Goal: Task Accomplishment & Management: Complete application form

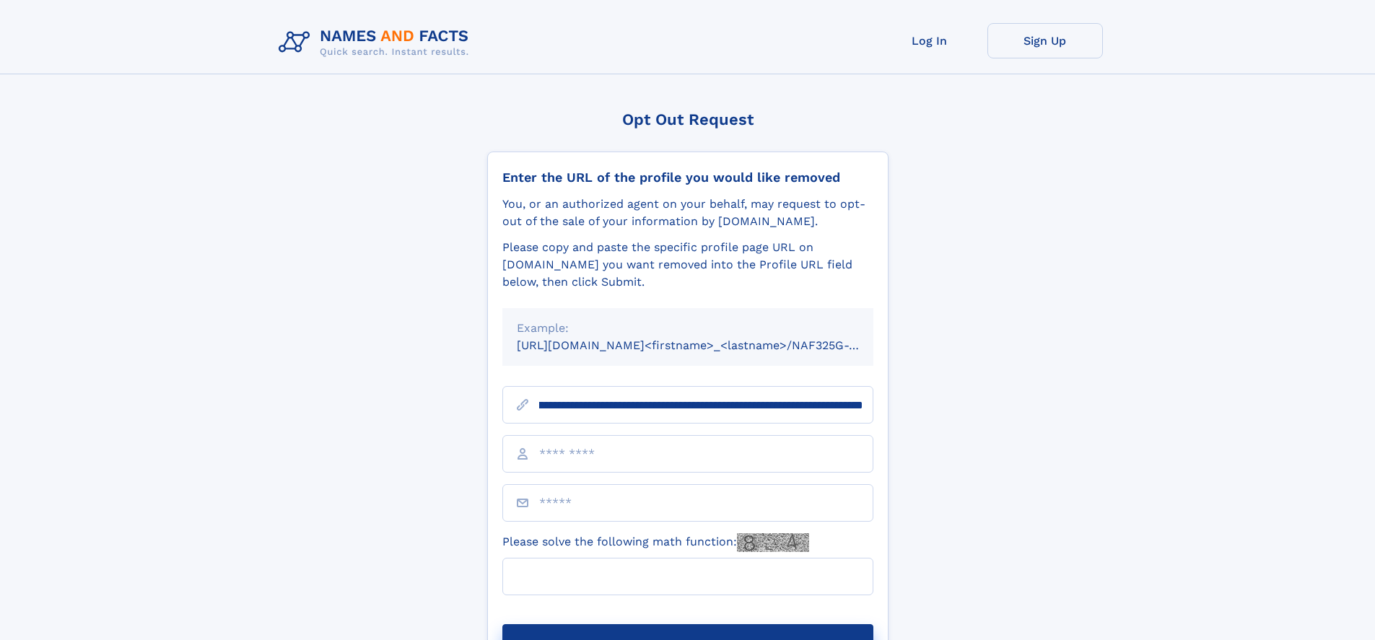
scroll to position [0, 162]
type input "**********"
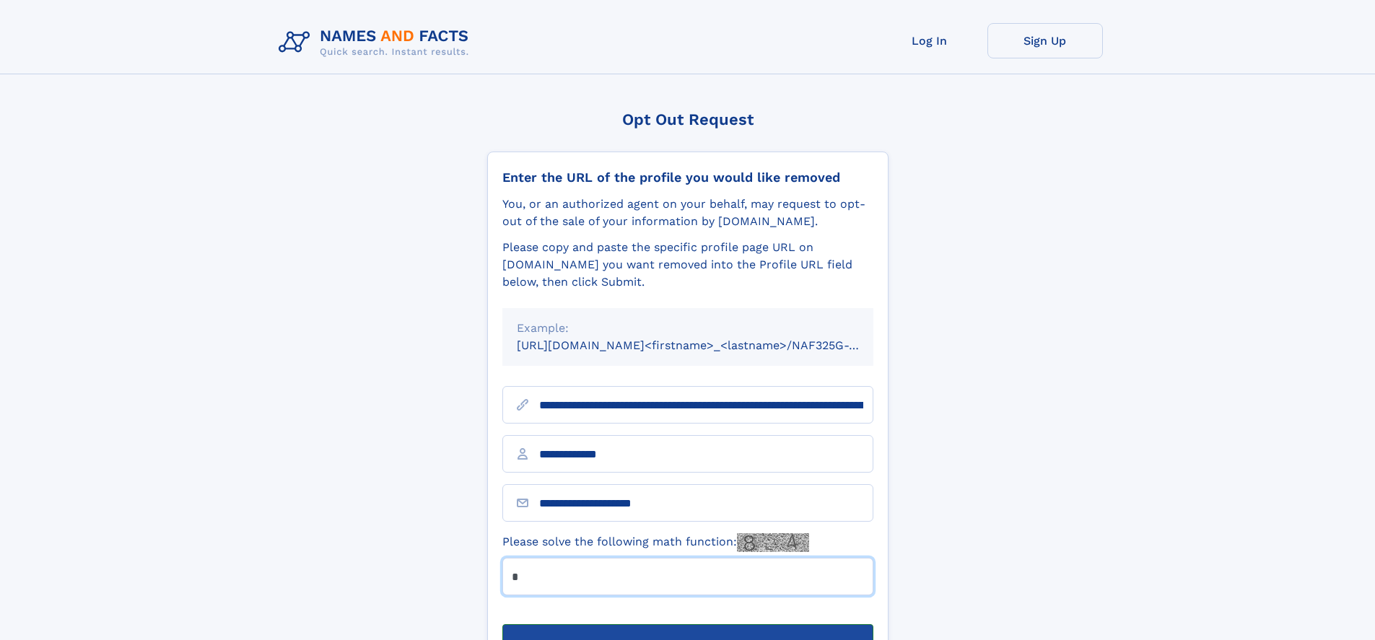
type input "*"
click at [687, 625] on button "Submit Opt Out Request" at bounding box center [688, 648] width 371 height 46
